Goal: Information Seeking & Learning: Learn about a topic

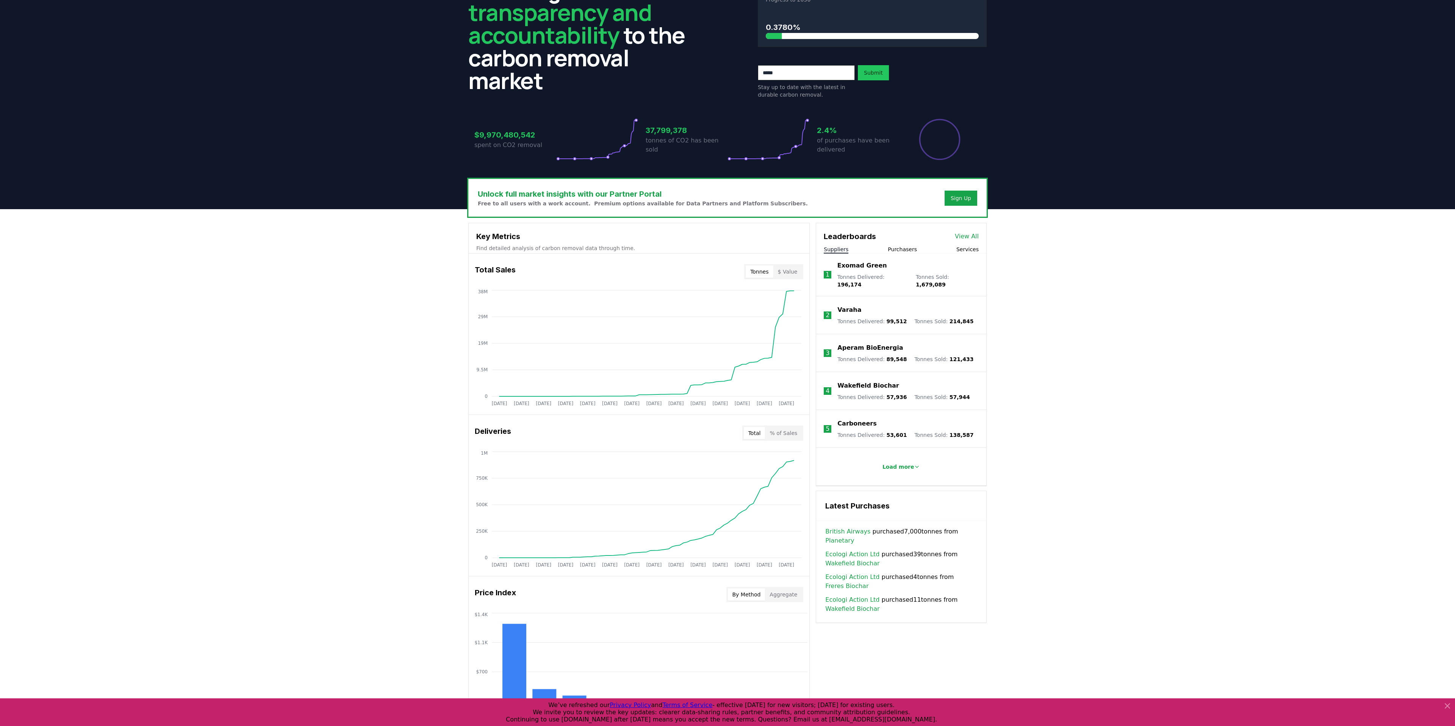
scroll to position [68, 0]
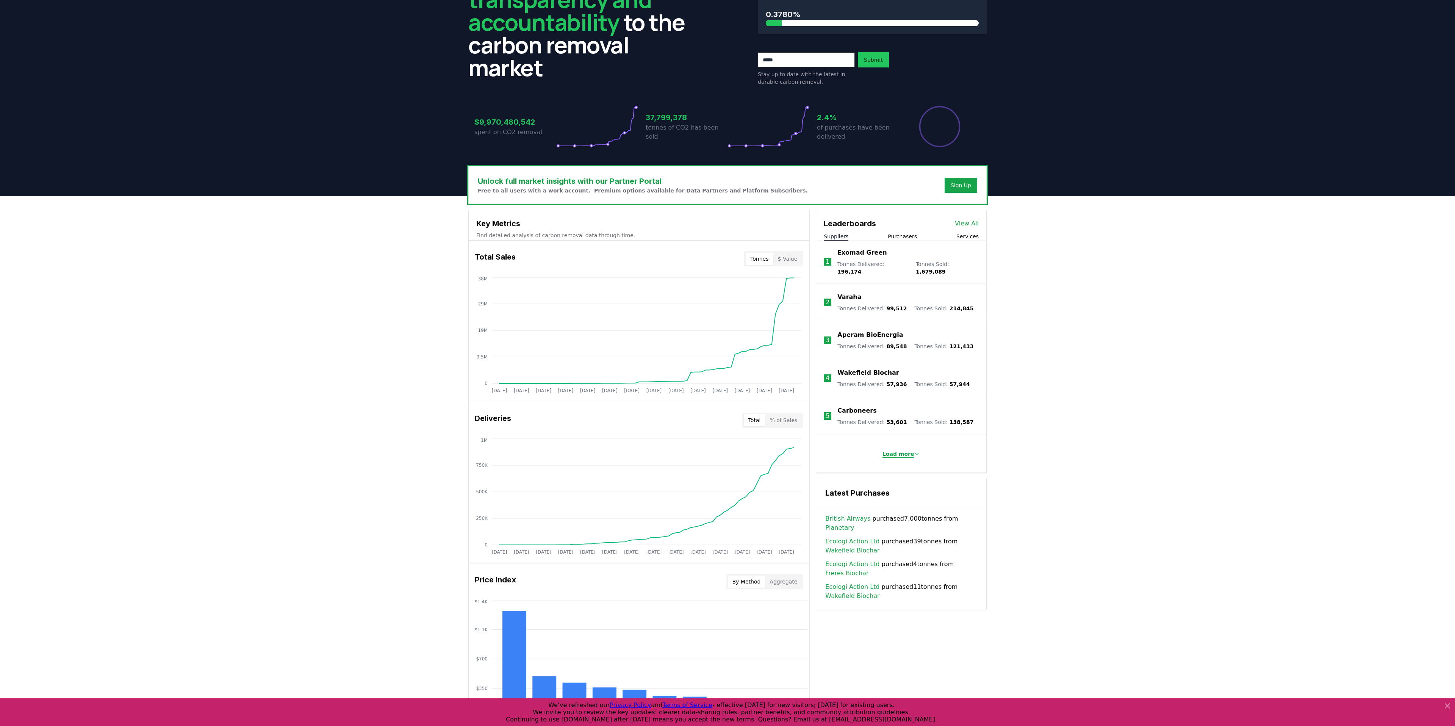
click at [897, 450] on p "Load more" at bounding box center [898, 454] width 32 height 8
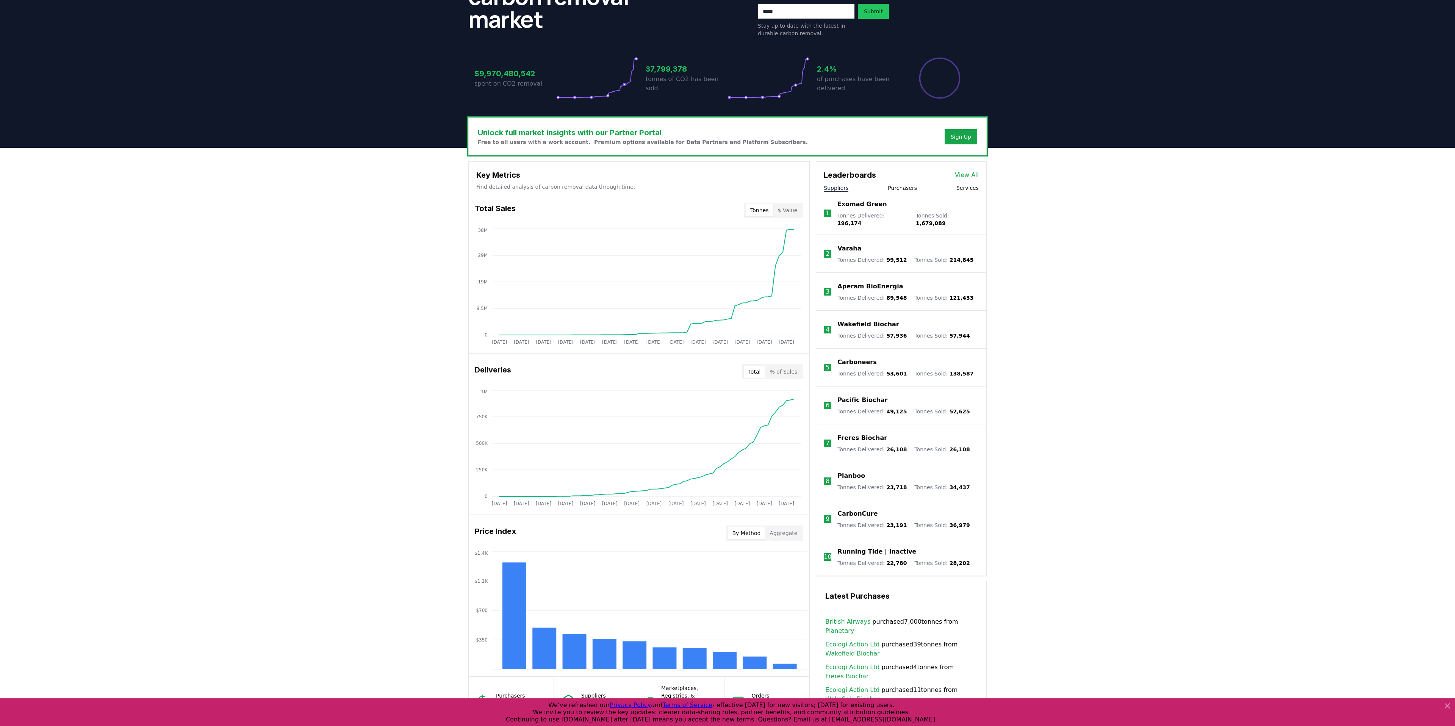
scroll to position [65, 0]
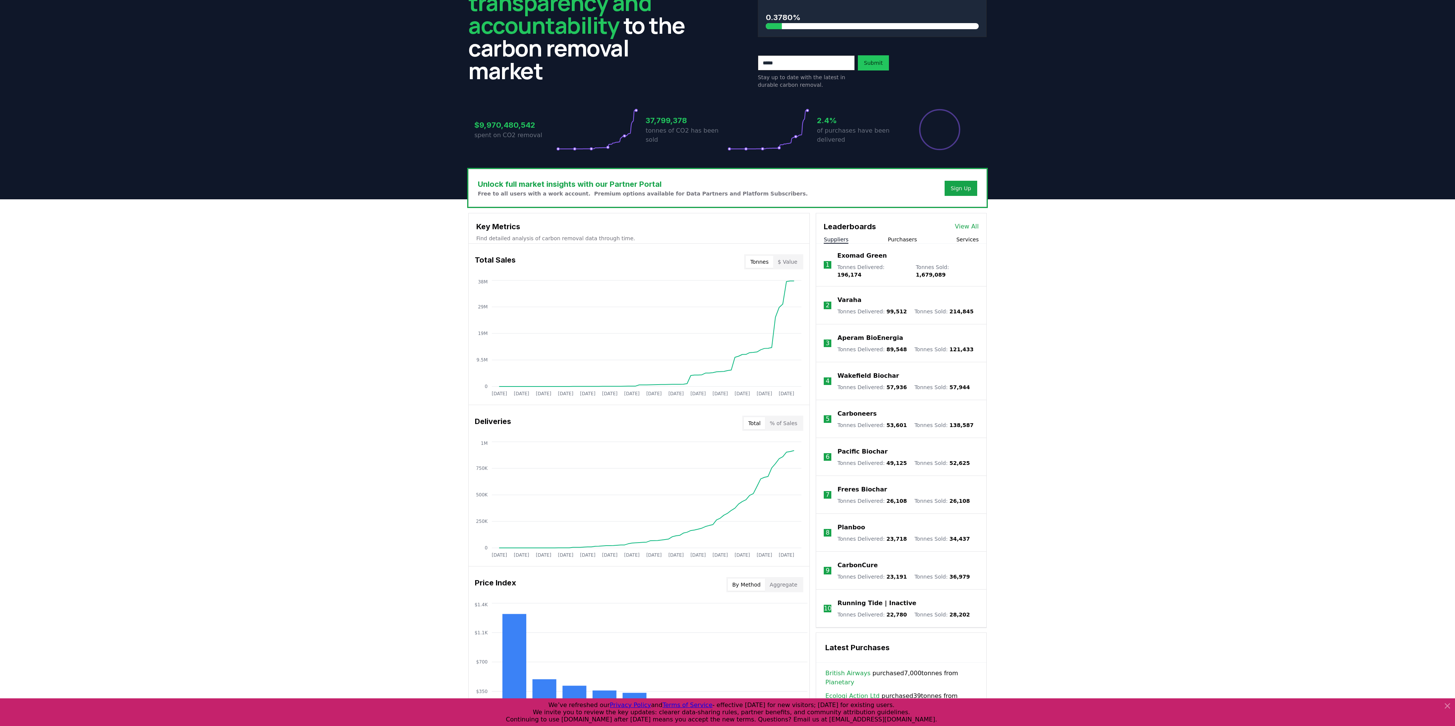
click at [965, 238] on button "Services" at bounding box center [967, 240] width 22 height 8
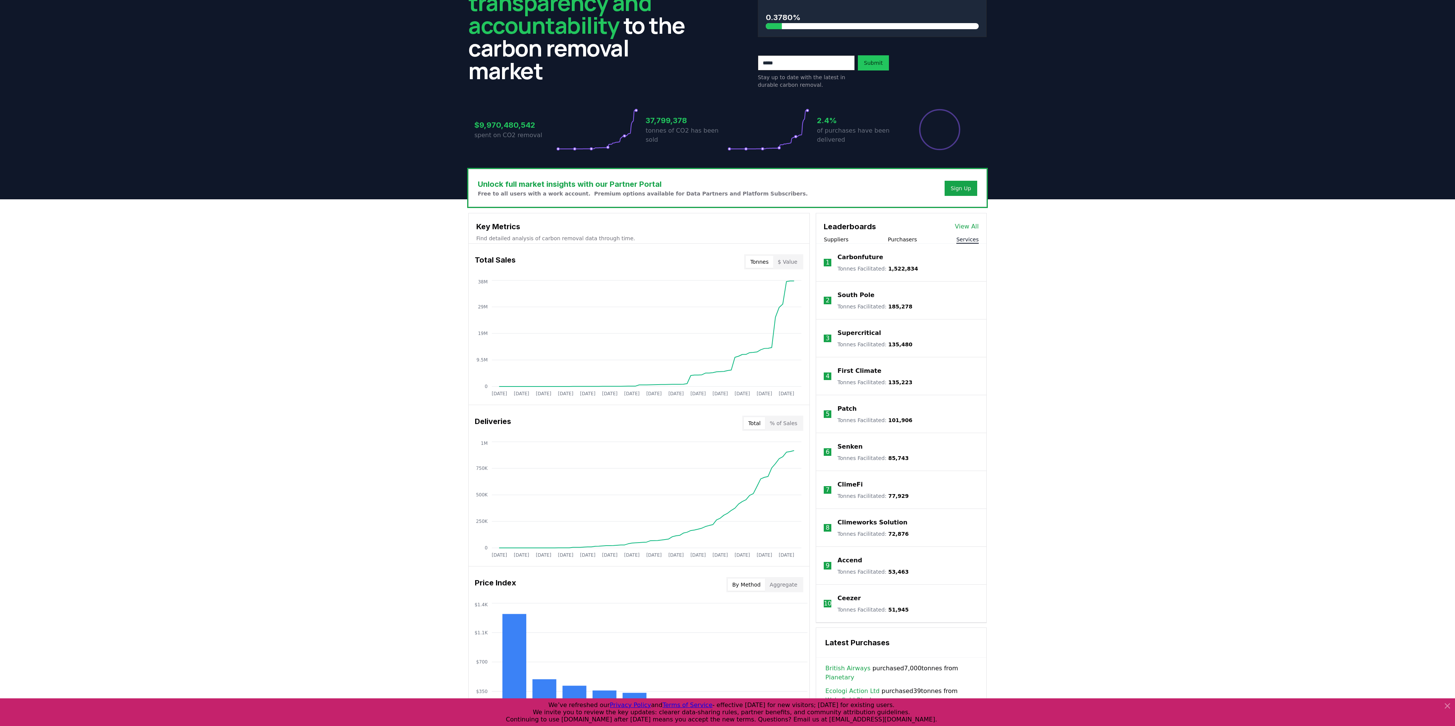
click at [852, 253] on p "Carbonfuture" at bounding box center [859, 257] width 45 height 9
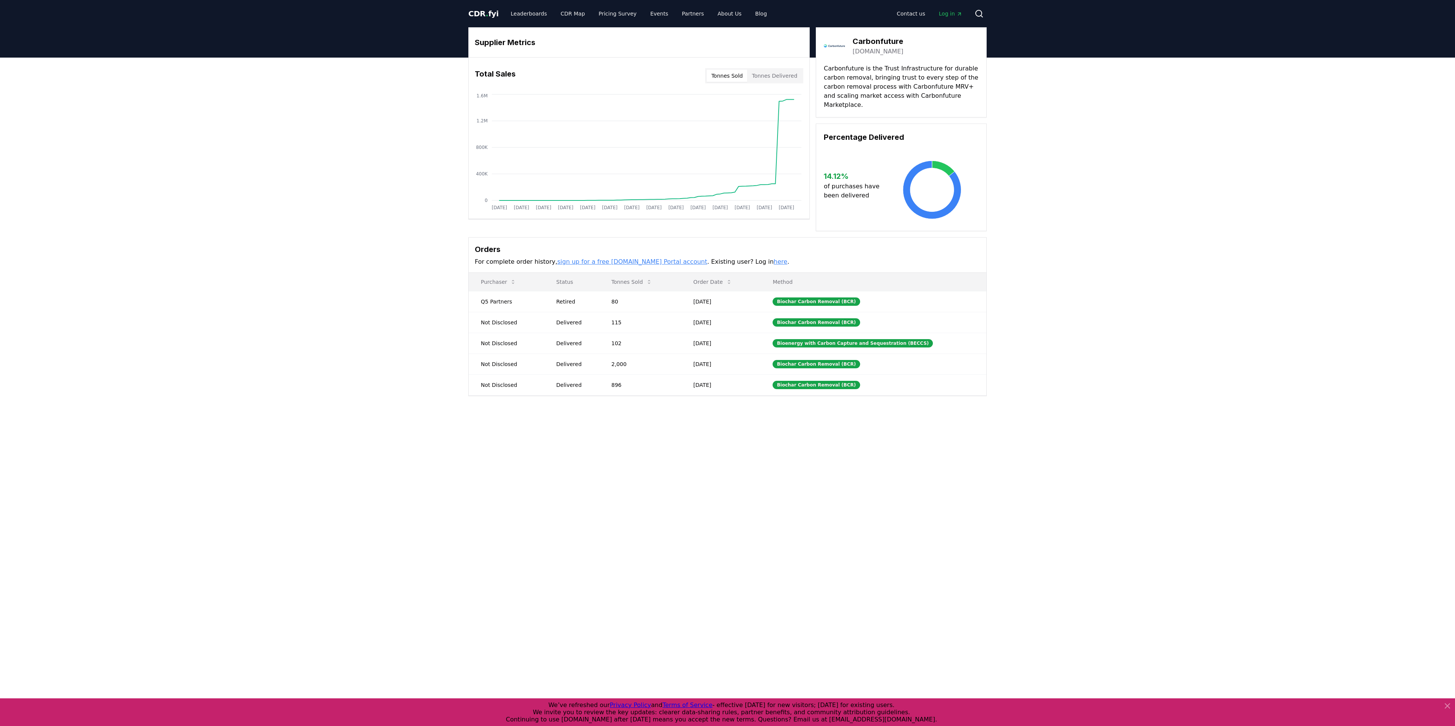
click at [774, 258] on link "here" at bounding box center [781, 261] width 14 height 7
